Goal: Task Accomplishment & Management: Manage account settings

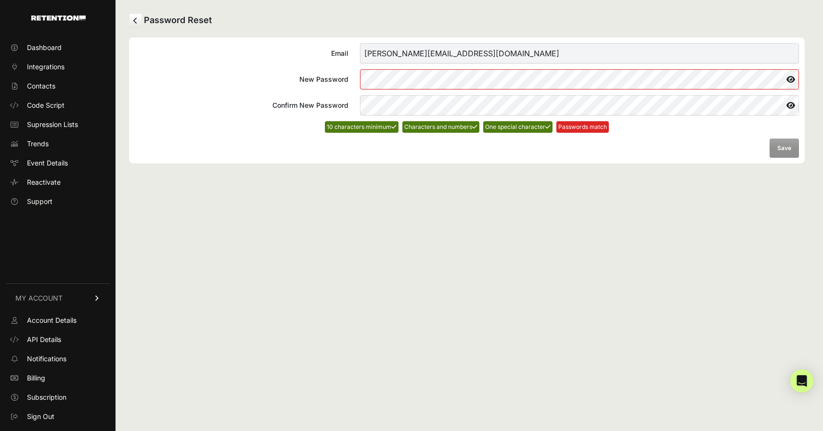
click at [789, 79] on icon at bounding box center [790, 79] width 16 height 15
click at [787, 147] on button "Save" at bounding box center [783, 148] width 29 height 19
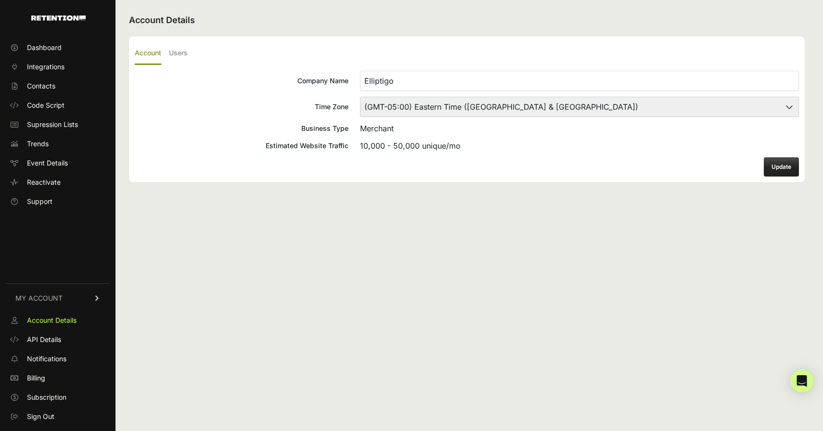
click at [514, 109] on select "(GMT-10:00) [GEOGRAPHIC_DATA]/[GEOGRAPHIC_DATA] (GMT-10:00) [US_STATE] (GMT-09:…" at bounding box center [579, 107] width 439 height 20
select select "Pacific Time ([GEOGRAPHIC_DATA] & [GEOGRAPHIC_DATA])"
click at [360, 97] on select "(GMT-10:00) [GEOGRAPHIC_DATA]/[GEOGRAPHIC_DATA] (GMT-10:00) [US_STATE] (GMT-09:…" at bounding box center [579, 107] width 439 height 20
click at [782, 163] on button "Update" at bounding box center [780, 166] width 35 height 19
